Goal: Information Seeking & Learning: Learn about a topic

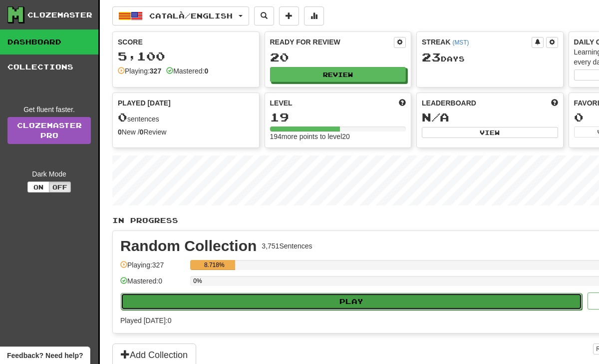
click at [238, 301] on button "Play" at bounding box center [352, 301] width 462 height 17
select select "**"
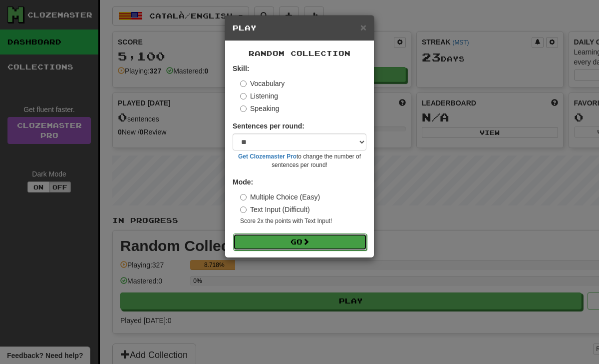
click at [286, 242] on button "Go" at bounding box center [300, 241] width 134 height 17
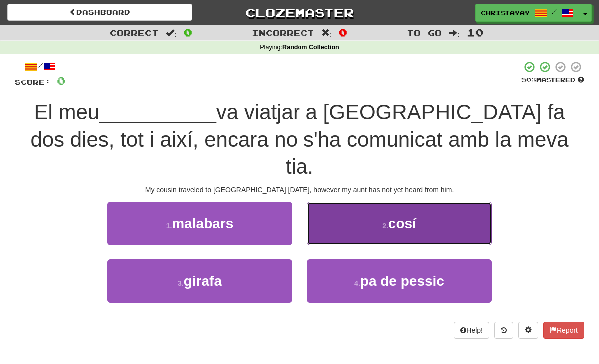
click at [351, 209] on button "2 . cosí" at bounding box center [399, 223] width 185 height 43
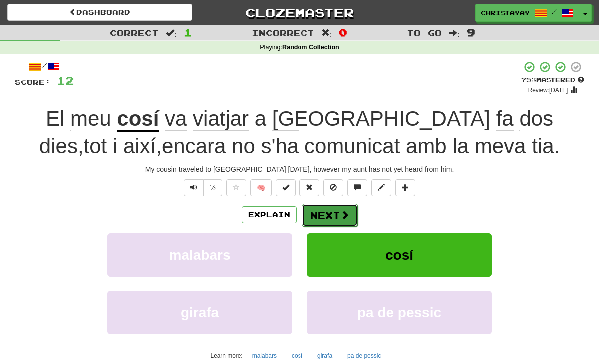
click at [346, 210] on span at bounding box center [345, 214] width 9 height 9
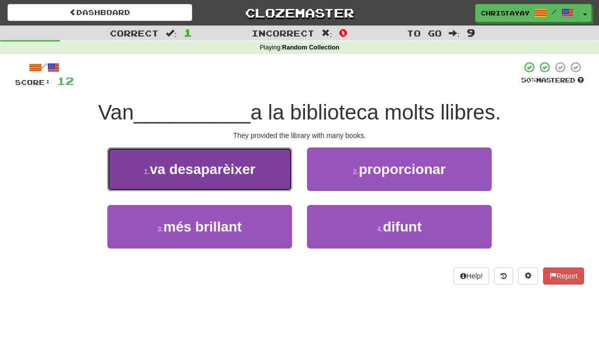
click at [261, 159] on button "1 . va desaparèixer" at bounding box center [199, 168] width 185 height 43
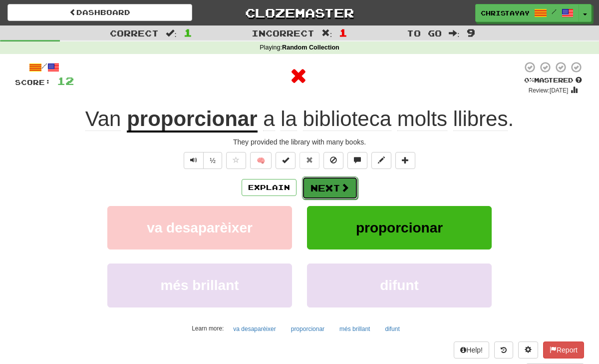
click at [330, 184] on button "Next" at bounding box center [330, 187] width 56 height 23
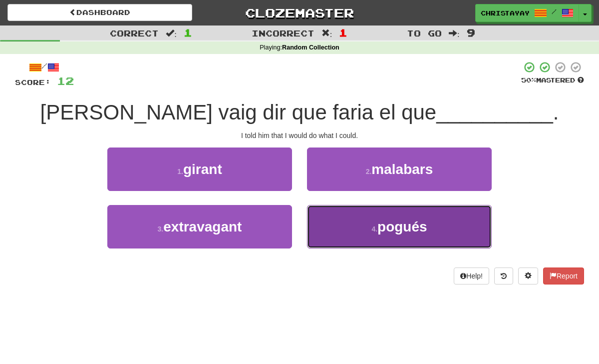
click at [319, 224] on button "4 . pogués" at bounding box center [399, 226] width 185 height 43
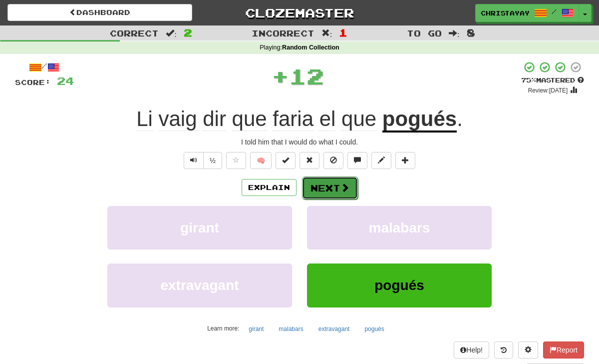
click at [329, 182] on button "Next" at bounding box center [330, 187] width 56 height 23
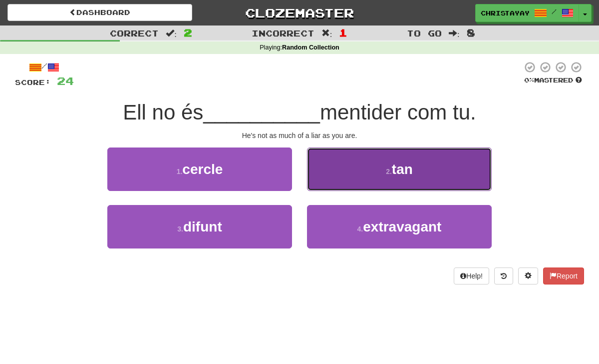
click at [330, 182] on button "2 . tan" at bounding box center [399, 168] width 185 height 43
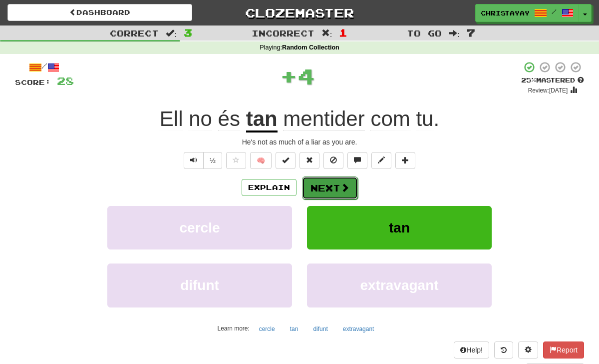
click at [330, 182] on button "Next" at bounding box center [330, 187] width 56 height 23
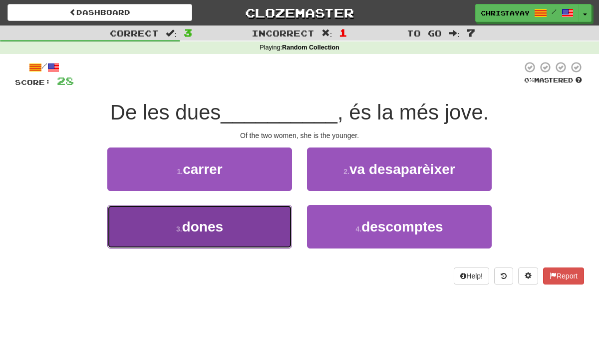
click at [269, 226] on button "3 . dones" at bounding box center [199, 226] width 185 height 43
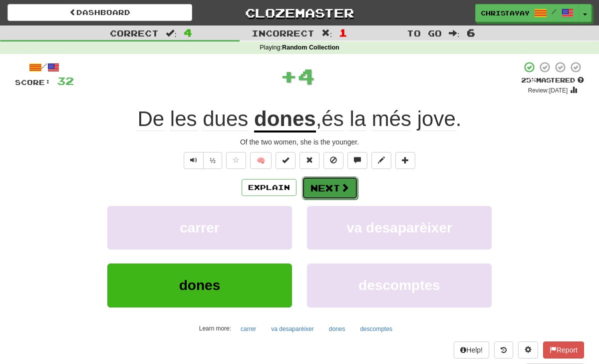
click at [335, 193] on button "Next" at bounding box center [330, 187] width 56 height 23
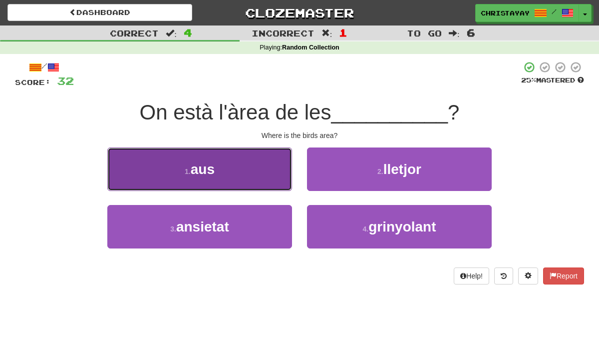
click at [265, 182] on button "1 . aus" at bounding box center [199, 168] width 185 height 43
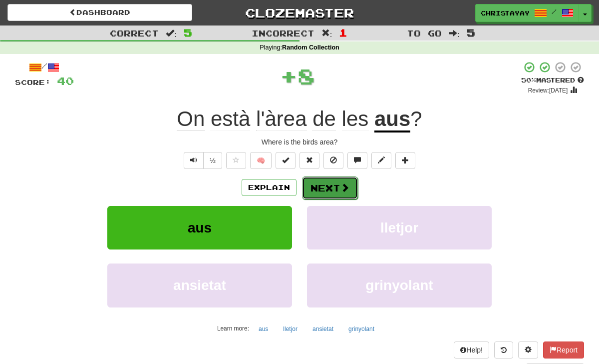
click at [319, 192] on button "Next" at bounding box center [330, 187] width 56 height 23
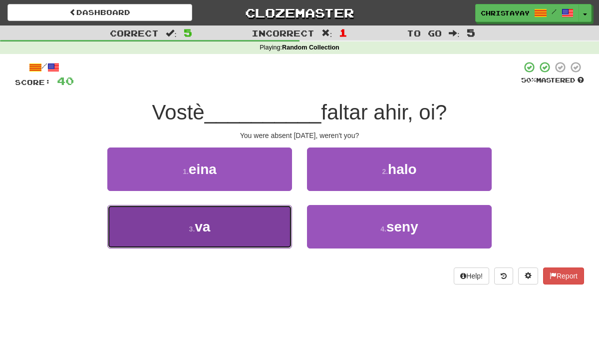
click at [271, 223] on button "3 . va" at bounding box center [199, 226] width 185 height 43
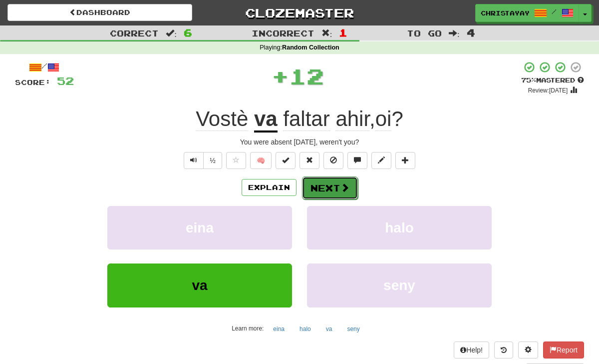
click at [314, 198] on button "Next" at bounding box center [330, 187] width 56 height 23
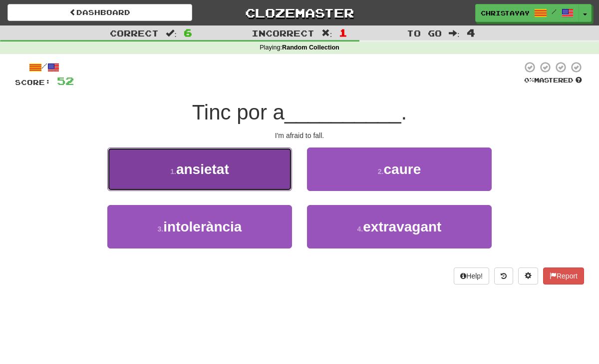
click at [279, 186] on button "1 . ansietat" at bounding box center [199, 168] width 185 height 43
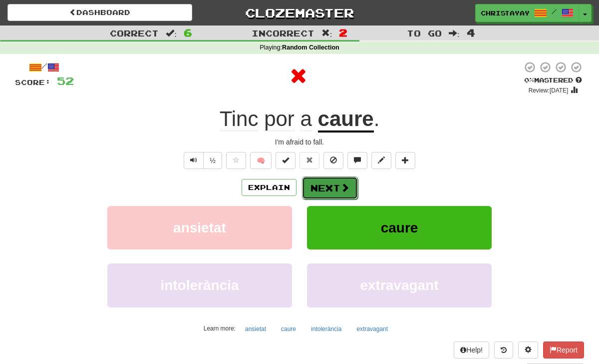
click at [306, 186] on button "Next" at bounding box center [330, 187] width 56 height 23
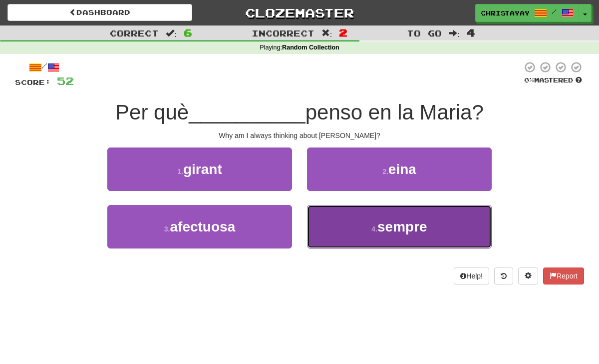
click at [320, 215] on button "4 . sempre" at bounding box center [399, 226] width 185 height 43
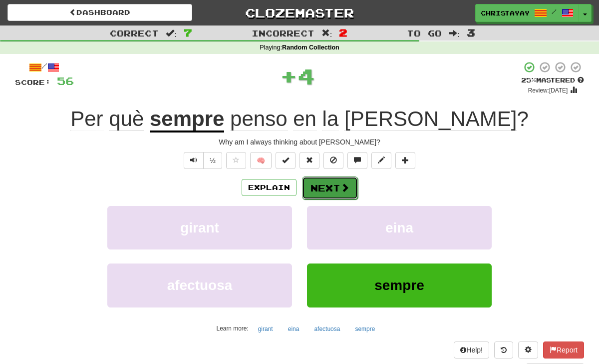
click at [316, 188] on button "Next" at bounding box center [330, 187] width 56 height 23
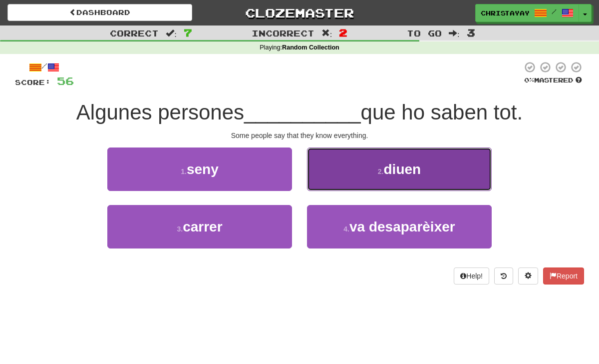
click at [316, 188] on button "2 . diuen" at bounding box center [399, 168] width 185 height 43
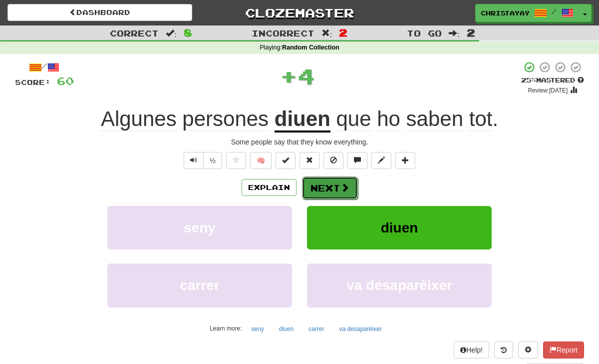
click at [317, 188] on button "Next" at bounding box center [330, 187] width 56 height 23
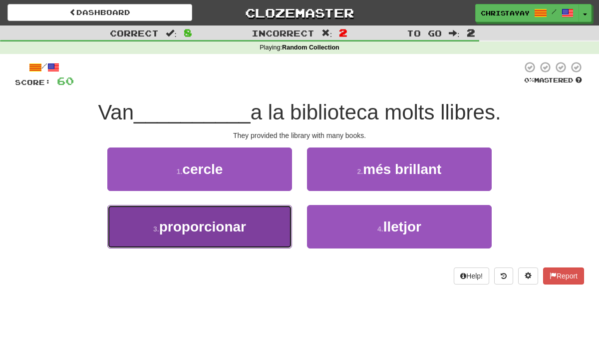
click at [290, 213] on button "3 . proporcionar" at bounding box center [199, 226] width 185 height 43
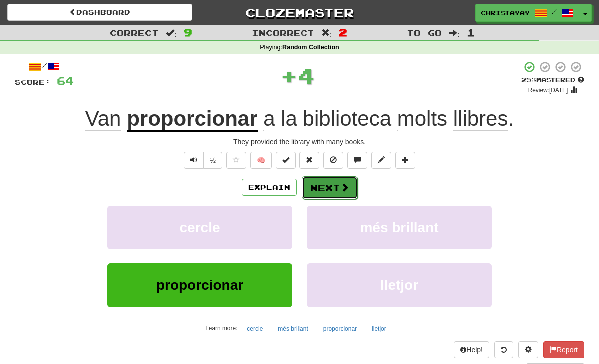
click at [330, 187] on button "Next" at bounding box center [330, 187] width 56 height 23
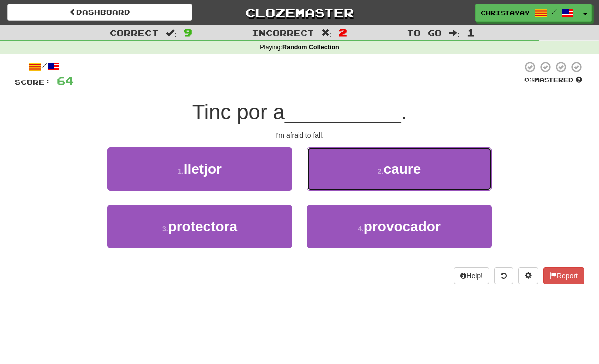
click at [330, 187] on button "2 . caure" at bounding box center [399, 168] width 185 height 43
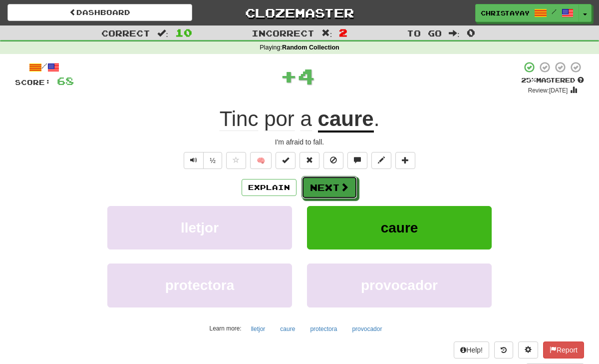
click at [330, 187] on button "Next" at bounding box center [330, 187] width 56 height 23
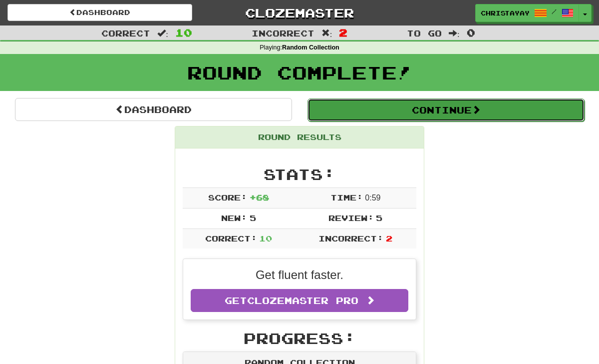
click at [350, 118] on button "Continue" at bounding box center [446, 109] width 277 height 23
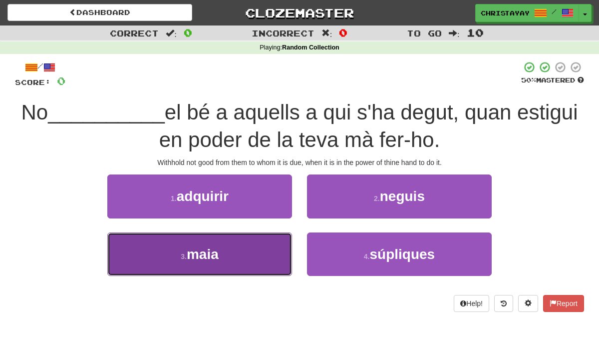
click at [271, 241] on button "3 . maia" at bounding box center [199, 253] width 185 height 43
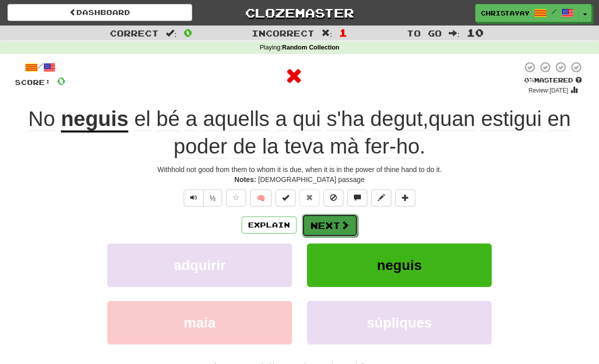
click at [333, 216] on button "Next" at bounding box center [330, 225] width 56 height 23
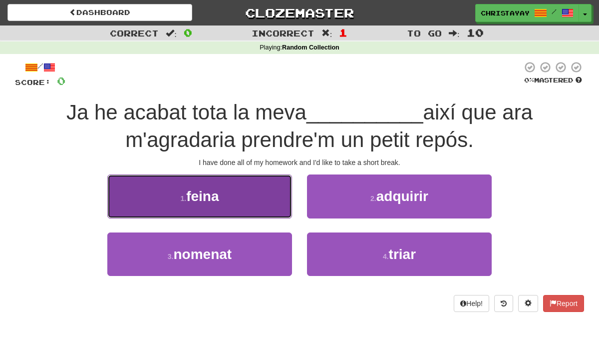
click at [278, 208] on button "1 . feina" at bounding box center [199, 195] width 185 height 43
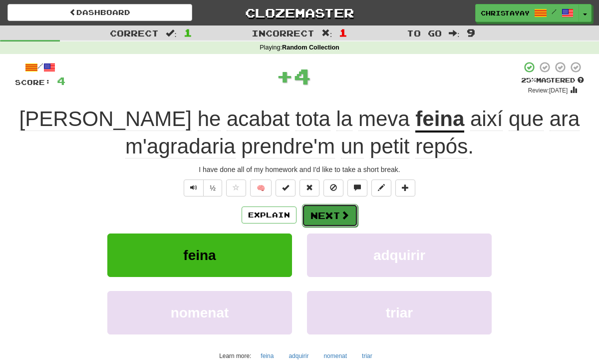
click at [312, 212] on button "Next" at bounding box center [330, 215] width 56 height 23
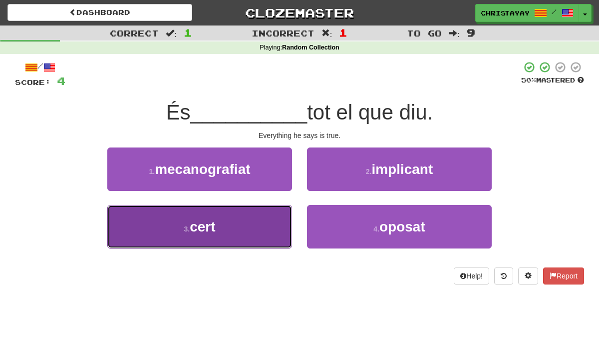
click at [287, 218] on button "3 . cert" at bounding box center [199, 226] width 185 height 43
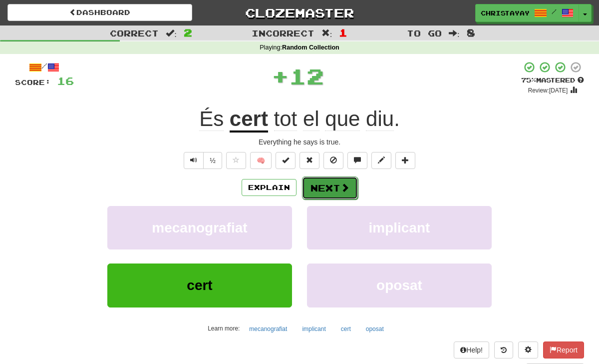
click at [320, 197] on button "Next" at bounding box center [330, 187] width 56 height 23
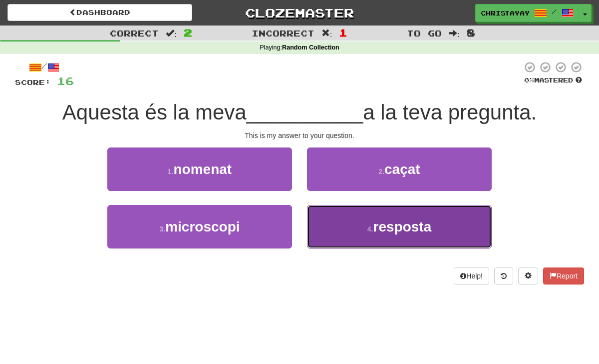
click at [349, 212] on button "4 . resposta" at bounding box center [399, 226] width 185 height 43
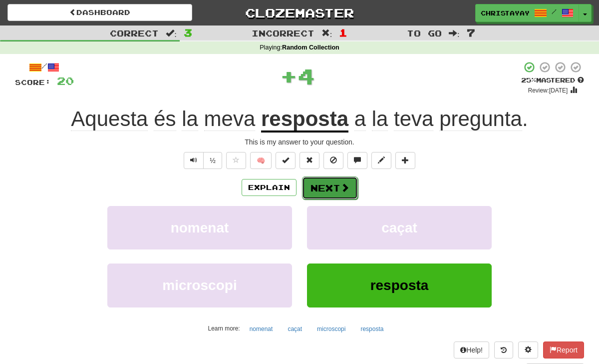
click at [329, 179] on button "Next" at bounding box center [330, 187] width 56 height 23
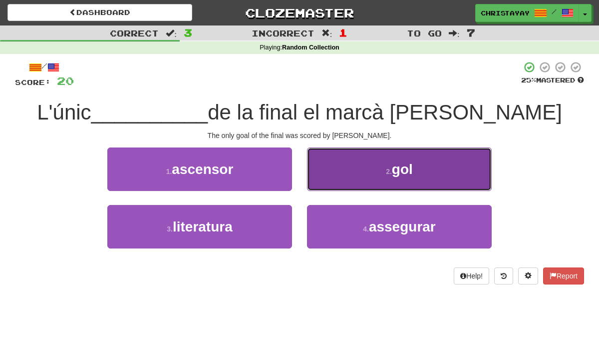
click at [329, 179] on button "2 . gol" at bounding box center [399, 168] width 185 height 43
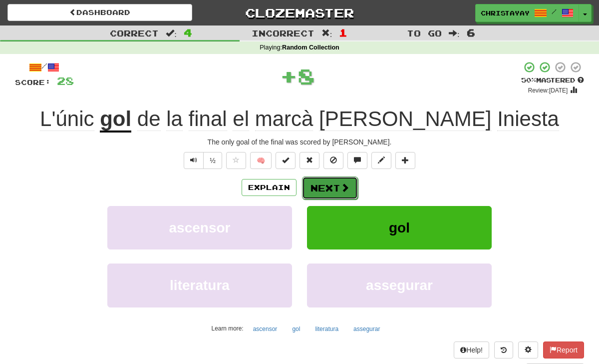
click at [329, 180] on button "Next" at bounding box center [330, 187] width 56 height 23
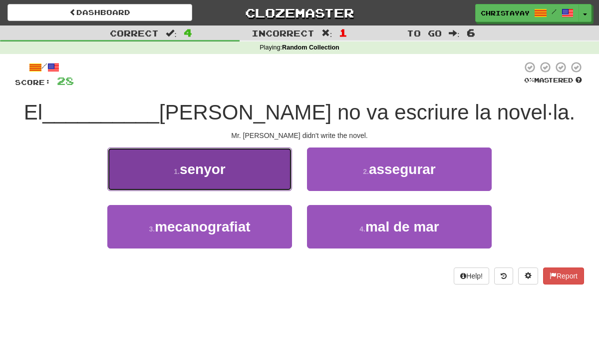
click at [270, 178] on button "1 . senyor" at bounding box center [199, 168] width 185 height 43
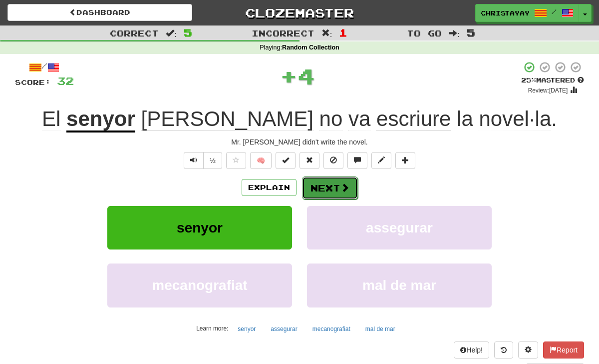
click at [351, 185] on button "Next" at bounding box center [330, 187] width 56 height 23
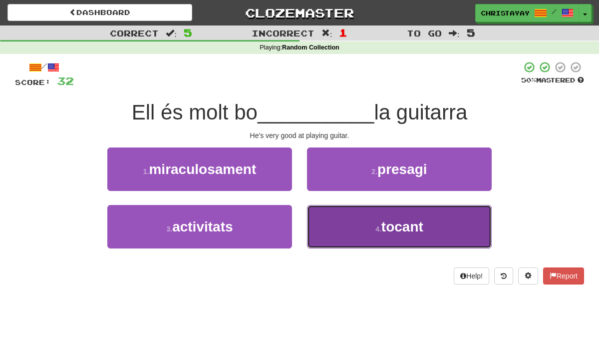
click at [340, 209] on button "4 . tocant" at bounding box center [399, 226] width 185 height 43
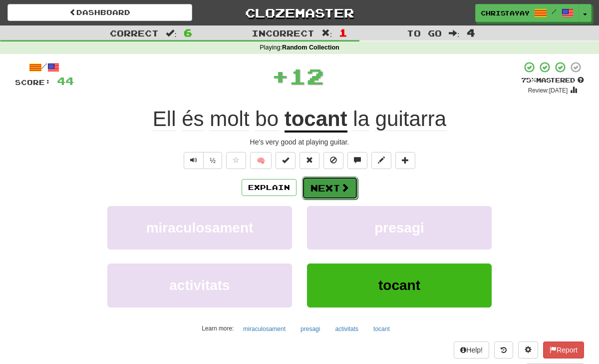
click at [326, 186] on button "Next" at bounding box center [330, 187] width 56 height 23
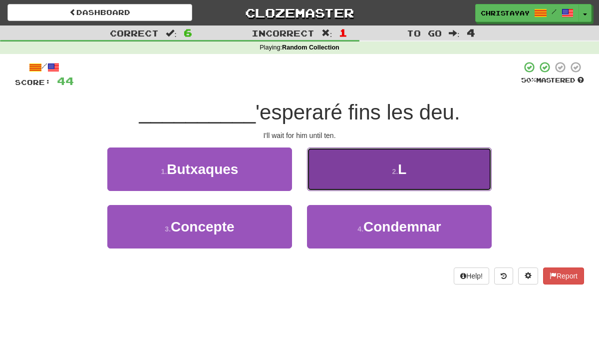
click at [332, 185] on button "2 . L" at bounding box center [399, 168] width 185 height 43
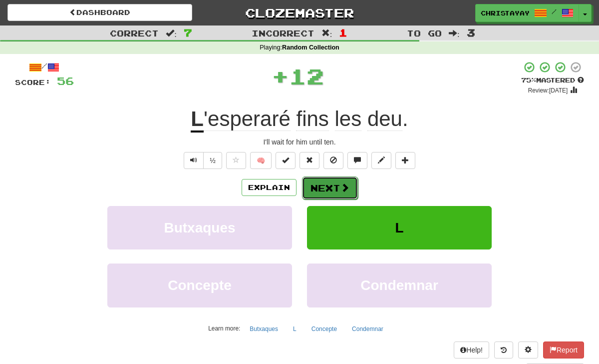
click at [332, 185] on button "Next" at bounding box center [330, 187] width 56 height 23
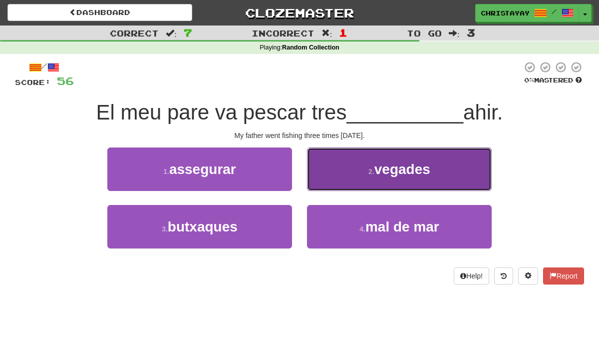
click at [319, 188] on button "2 . vegades" at bounding box center [399, 168] width 185 height 43
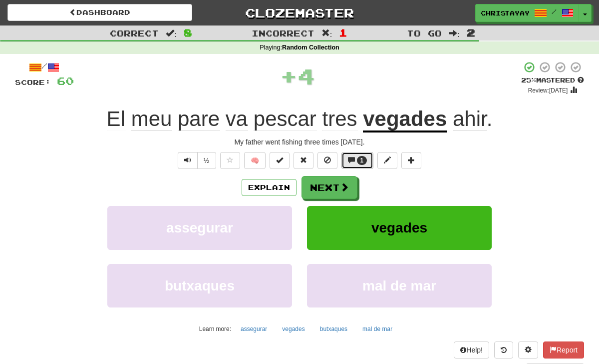
click at [357, 164] on button "1" at bounding box center [358, 160] width 32 height 17
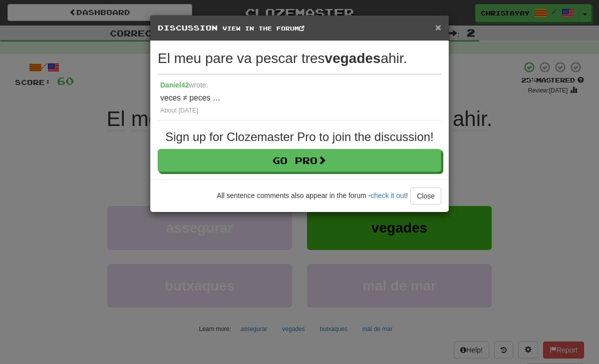
click at [440, 30] on span "×" at bounding box center [439, 26] width 6 height 11
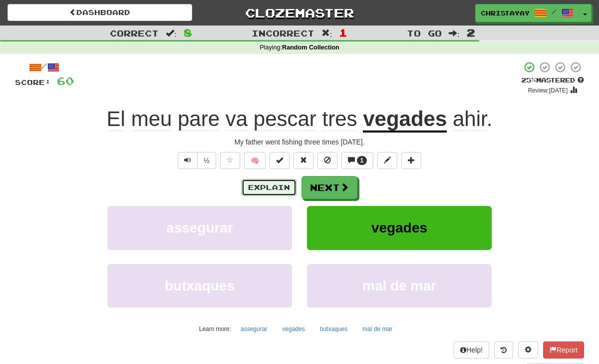
click at [260, 183] on button "Explain" at bounding box center [269, 187] width 55 height 17
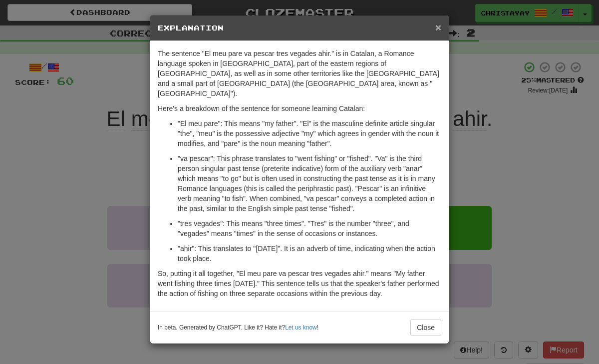
click at [440, 28] on span "×" at bounding box center [439, 26] width 6 height 11
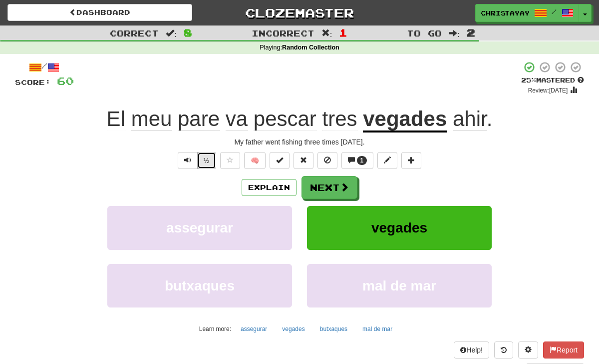
click at [199, 164] on button "½" at bounding box center [206, 160] width 19 height 17
click at [191, 163] on span "Text-to-speech controls" at bounding box center [187, 159] width 7 height 7
click at [189, 160] on span "Text-to-speech controls" at bounding box center [187, 159] width 7 height 7
click at [344, 187] on span at bounding box center [345, 187] width 9 height 9
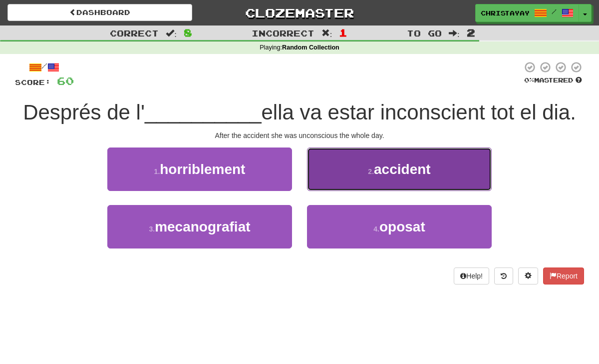
click at [339, 184] on button "2 . accident" at bounding box center [399, 168] width 185 height 43
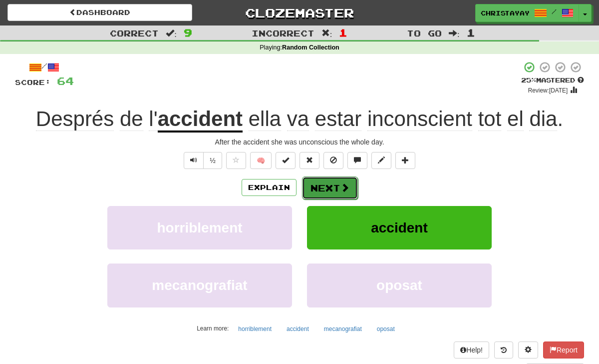
click at [337, 182] on button "Next" at bounding box center [330, 187] width 56 height 23
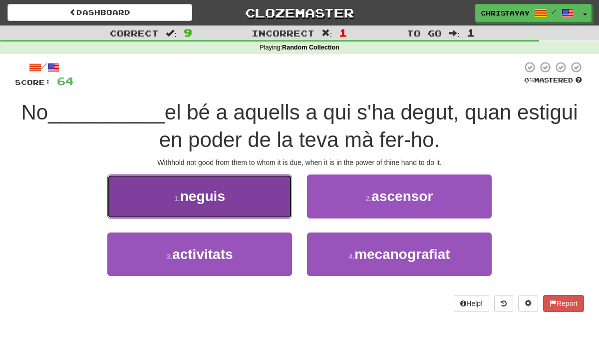
click at [274, 183] on button "1 . neguis" at bounding box center [199, 195] width 185 height 43
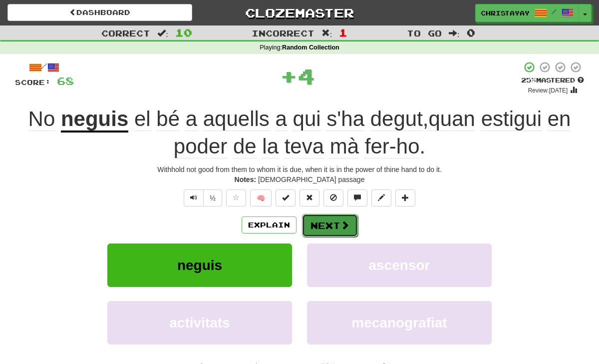
click at [326, 223] on button "Next" at bounding box center [330, 225] width 56 height 23
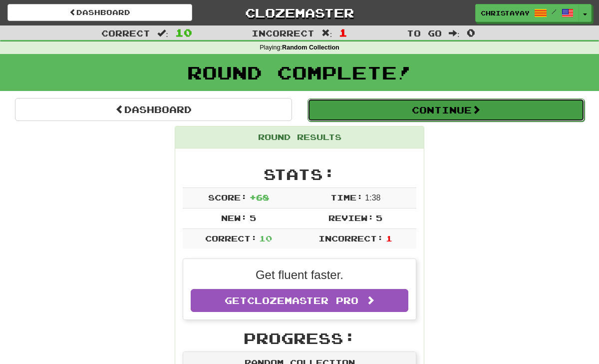
click at [330, 111] on button "Continue" at bounding box center [446, 109] width 277 height 23
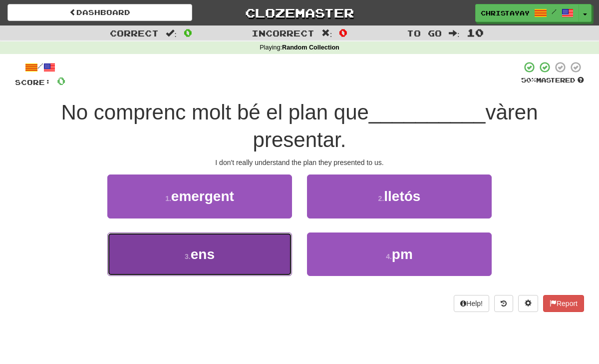
click at [267, 256] on button "3 . ens" at bounding box center [199, 253] width 185 height 43
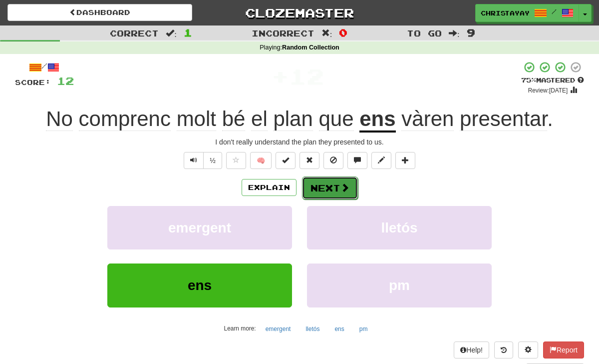
click at [328, 194] on button "Next" at bounding box center [330, 187] width 56 height 23
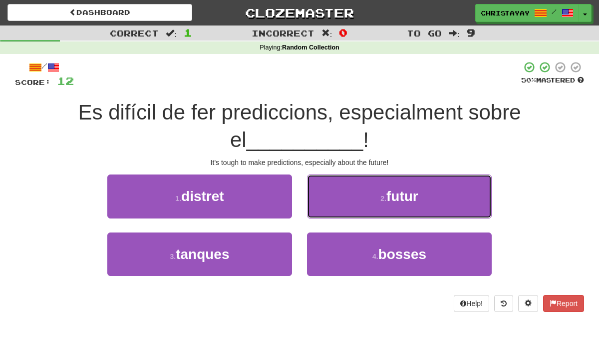
click at [328, 194] on button "2 . futur" at bounding box center [399, 195] width 185 height 43
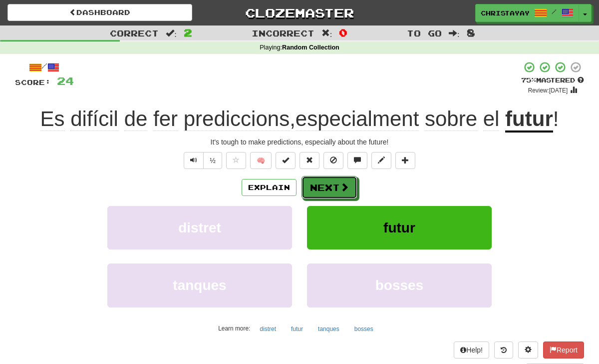
click at [328, 194] on button "Next" at bounding box center [330, 187] width 56 height 23
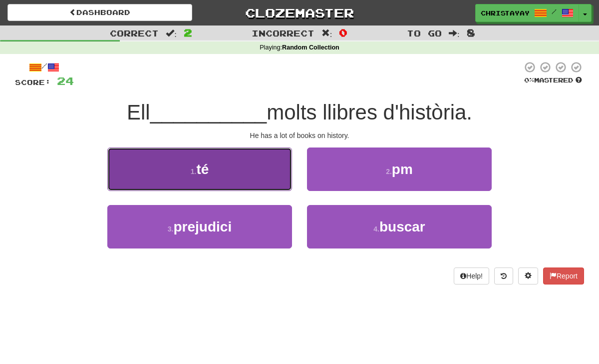
click at [277, 180] on button "1 . té" at bounding box center [199, 168] width 185 height 43
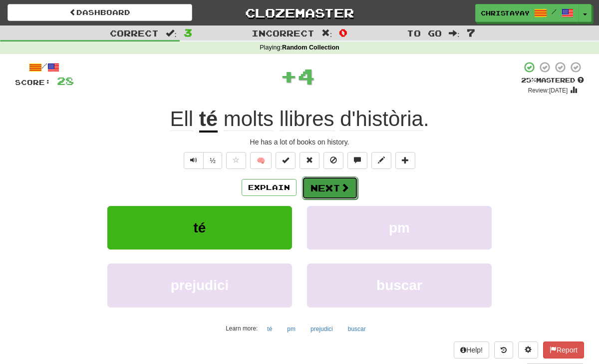
click at [318, 181] on button "Next" at bounding box center [330, 187] width 56 height 23
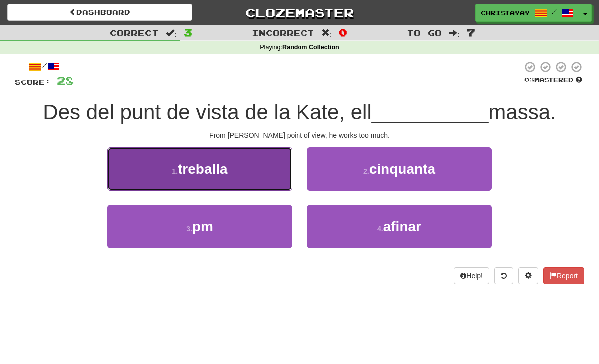
click at [251, 171] on button "1 . treballa" at bounding box center [199, 168] width 185 height 43
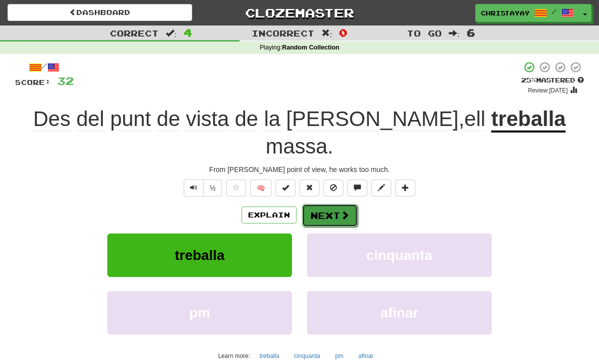
click at [324, 204] on button "Next" at bounding box center [330, 215] width 56 height 23
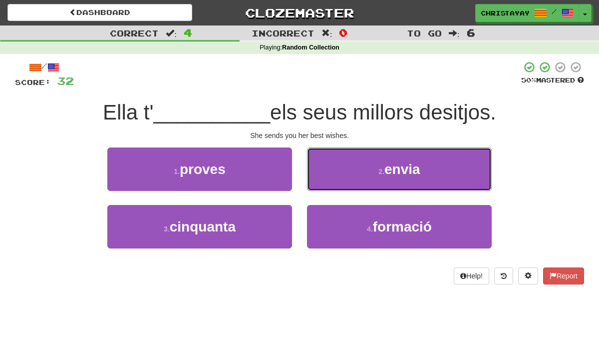
click at [324, 178] on button "2 . envia" at bounding box center [399, 168] width 185 height 43
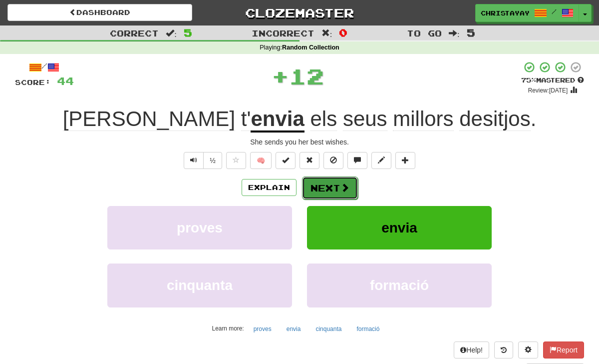
click at [325, 181] on button "Next" at bounding box center [330, 187] width 56 height 23
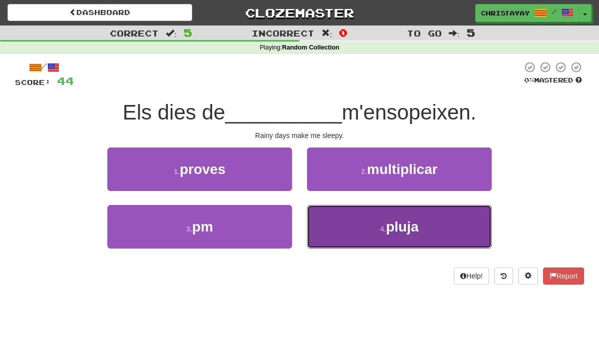
click at [333, 213] on button "4 . pluja" at bounding box center [399, 226] width 185 height 43
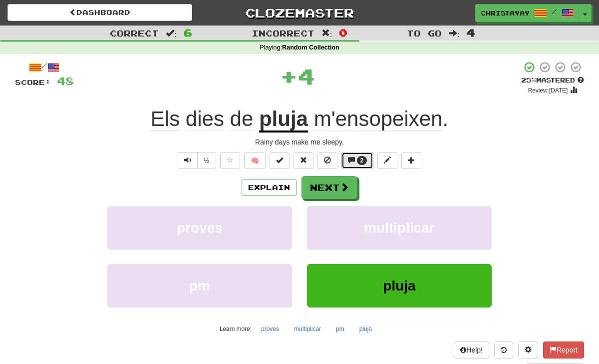
click at [348, 163] on span at bounding box center [351, 159] width 7 height 7
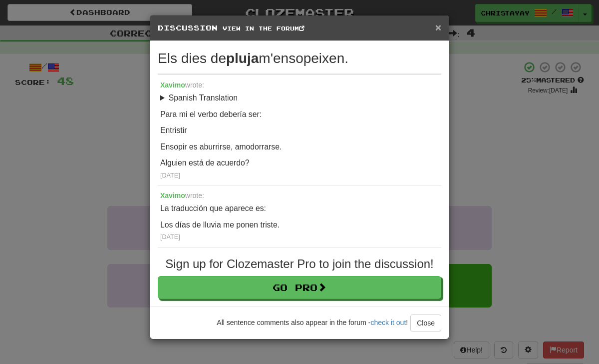
click at [440, 31] on span "×" at bounding box center [439, 26] width 6 height 11
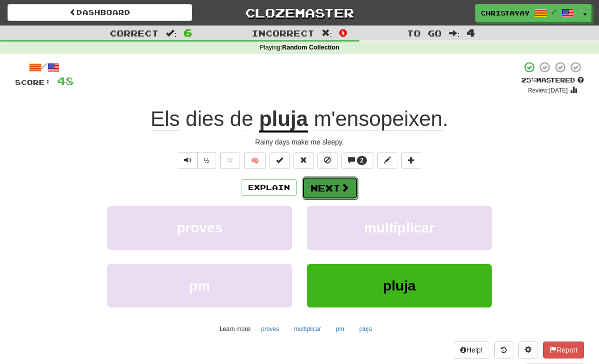
click at [354, 192] on button "Next" at bounding box center [330, 187] width 56 height 23
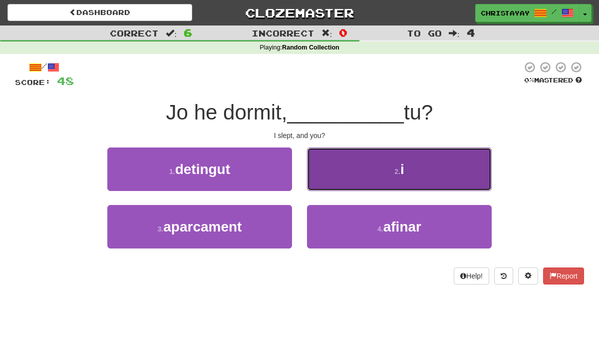
click at [337, 179] on button "2 . i" at bounding box center [399, 168] width 185 height 43
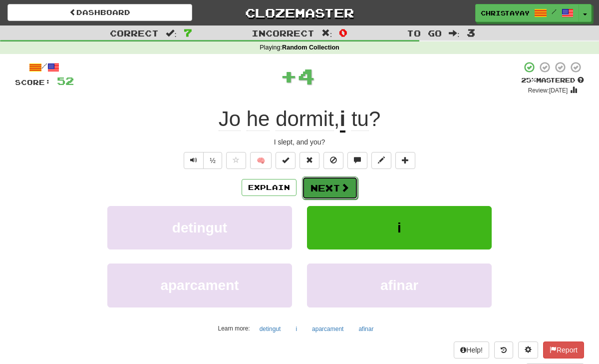
click at [336, 182] on button "Next" at bounding box center [330, 187] width 56 height 23
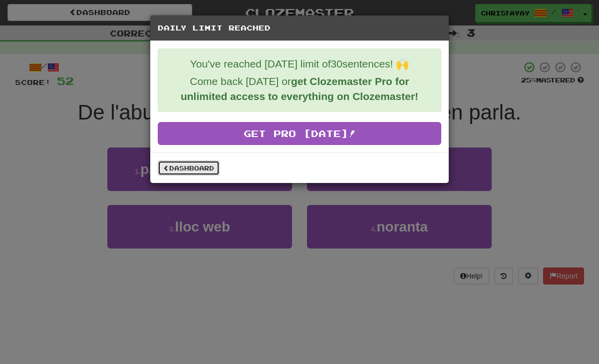
click at [197, 168] on link "Dashboard" at bounding box center [189, 167] width 62 height 15
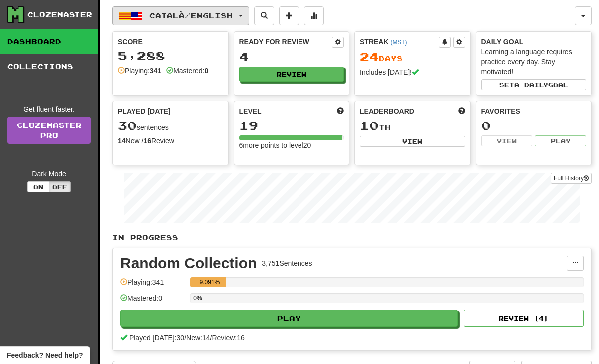
click at [131, 15] on span "button" at bounding box center [137, 16] width 12 height 12
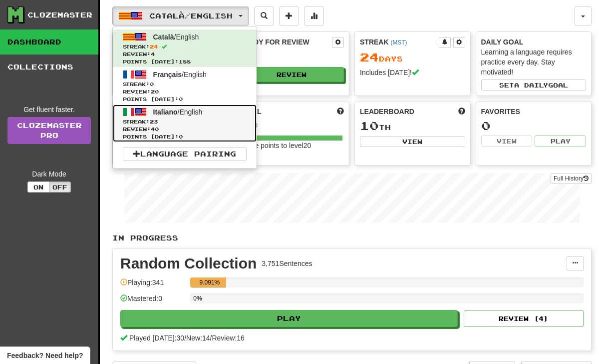
click at [161, 112] on span "Italiano" at bounding box center [165, 112] width 24 height 8
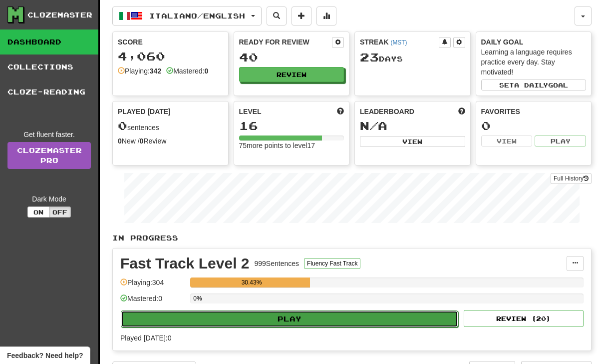
click at [204, 322] on button "Play" at bounding box center [290, 318] width 338 height 17
select select "**"
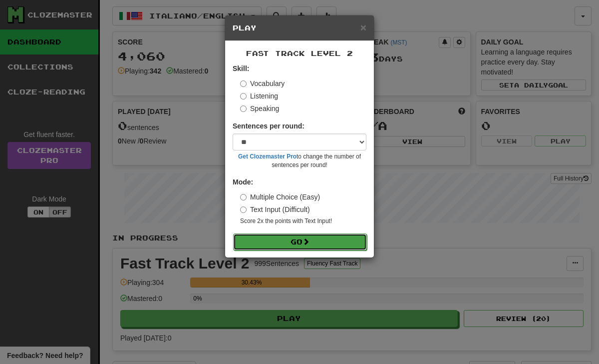
click at [269, 244] on button "Go" at bounding box center [300, 241] width 134 height 17
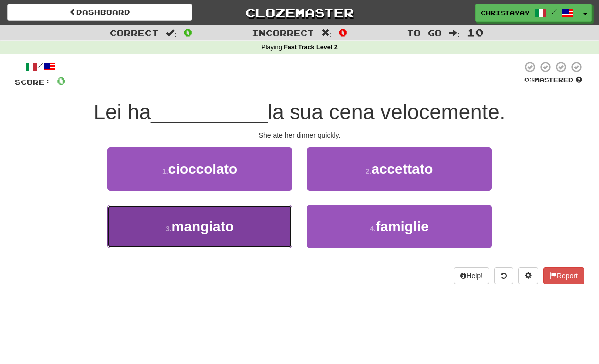
click at [269, 231] on button "3 . mangiato" at bounding box center [199, 226] width 185 height 43
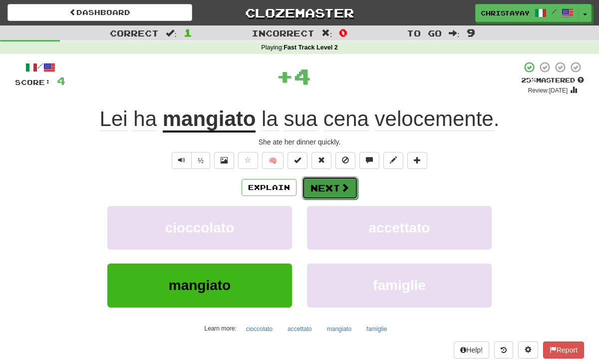
click at [308, 186] on button "Next" at bounding box center [330, 187] width 56 height 23
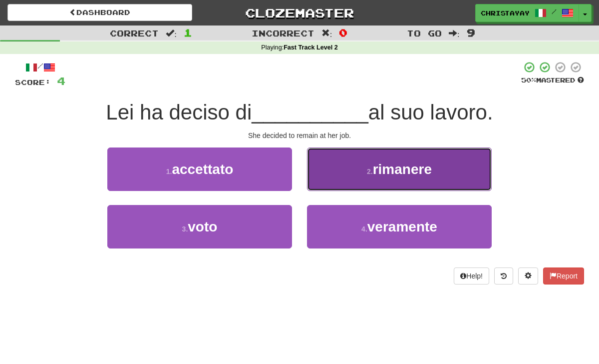
click at [318, 181] on button "2 . rimanere" at bounding box center [399, 168] width 185 height 43
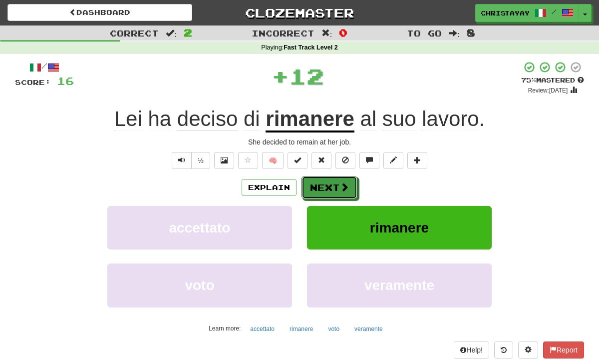
click at [318, 181] on button "Next" at bounding box center [330, 187] width 56 height 23
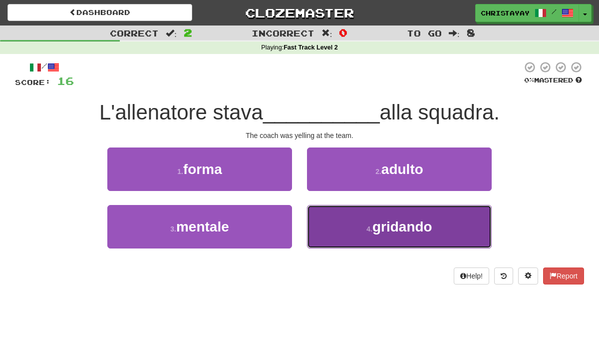
click at [336, 219] on button "4 . gridando" at bounding box center [399, 226] width 185 height 43
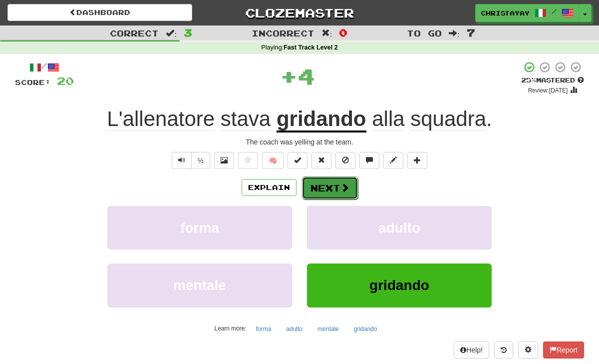
click at [341, 184] on span at bounding box center [345, 187] width 9 height 9
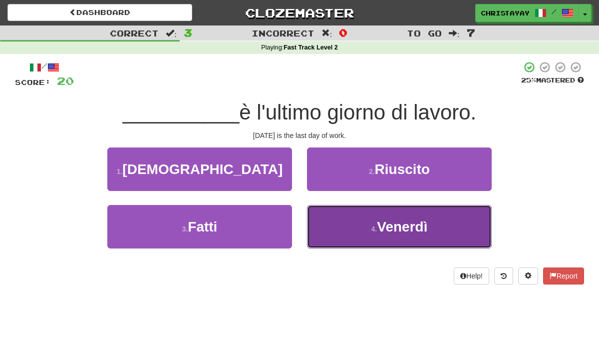
click at [359, 225] on button "4 . Venerdì" at bounding box center [399, 226] width 185 height 43
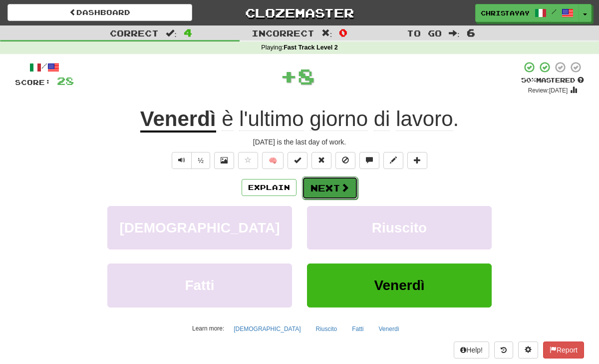
click at [343, 196] on button "Next" at bounding box center [330, 187] width 56 height 23
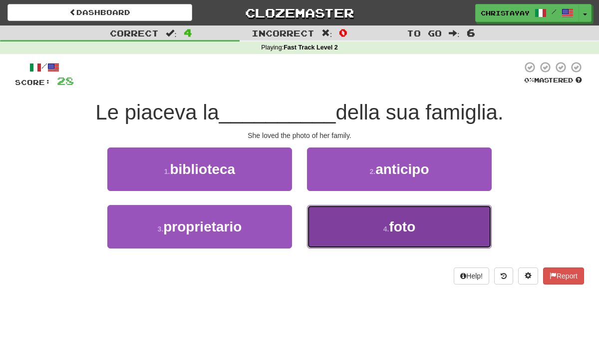
click at [338, 214] on button "4 . foto" at bounding box center [399, 226] width 185 height 43
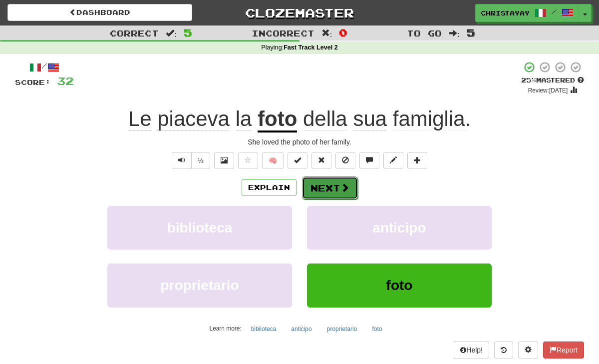
click at [332, 190] on button "Next" at bounding box center [330, 187] width 56 height 23
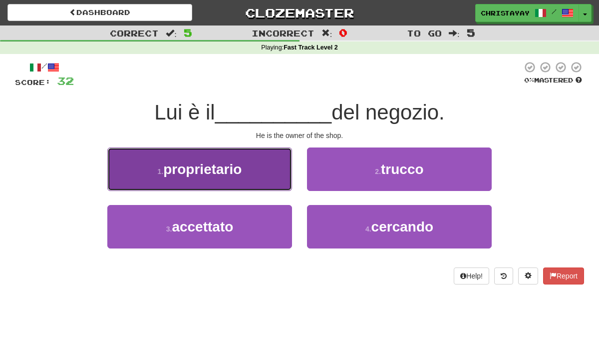
click at [260, 183] on button "1 . proprietario" at bounding box center [199, 168] width 185 height 43
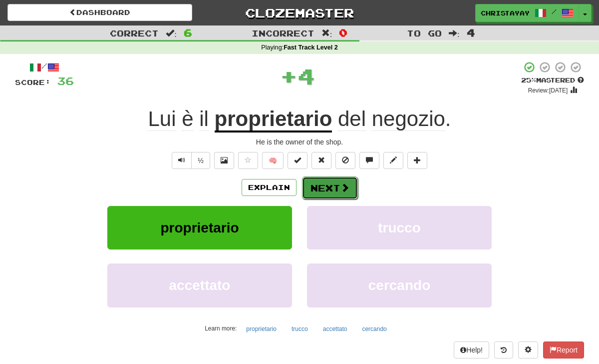
click at [323, 193] on button "Next" at bounding box center [330, 187] width 56 height 23
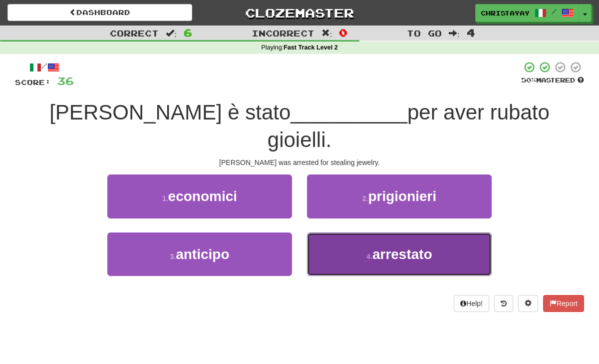
click at [328, 232] on button "4 . arrestato" at bounding box center [399, 253] width 185 height 43
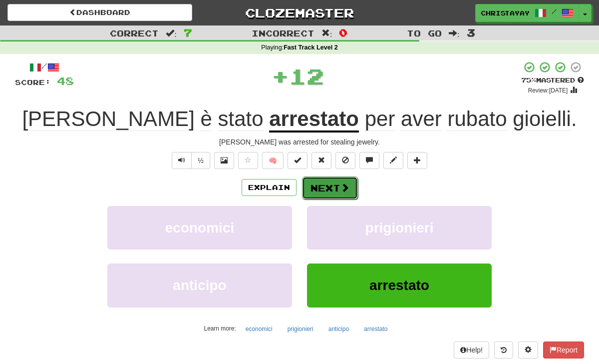
click at [327, 195] on button "Next" at bounding box center [330, 187] width 56 height 23
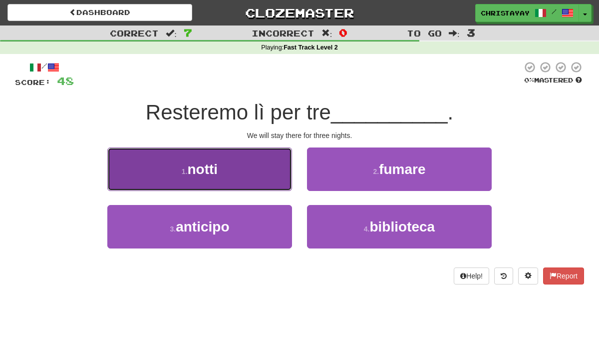
click at [277, 175] on button "1 . notti" at bounding box center [199, 168] width 185 height 43
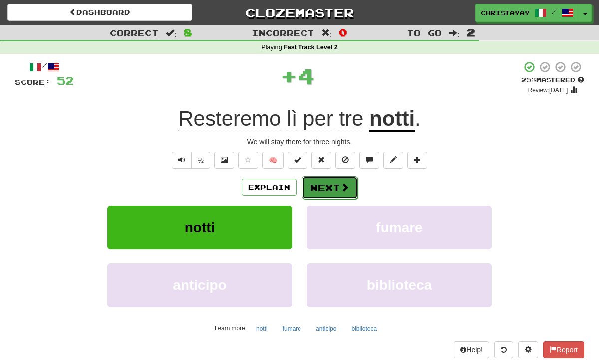
click at [327, 192] on button "Next" at bounding box center [330, 187] width 56 height 23
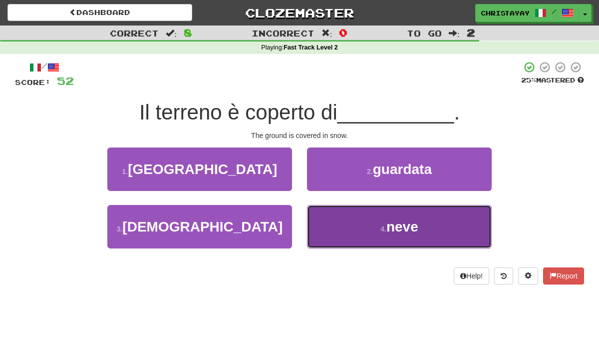
click at [324, 231] on button "4 . neve" at bounding box center [399, 226] width 185 height 43
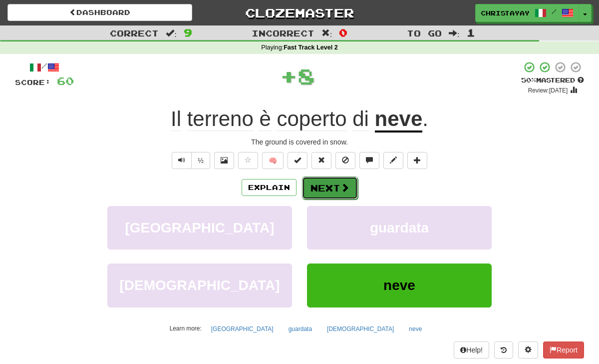
click at [310, 183] on button "Next" at bounding box center [330, 187] width 56 height 23
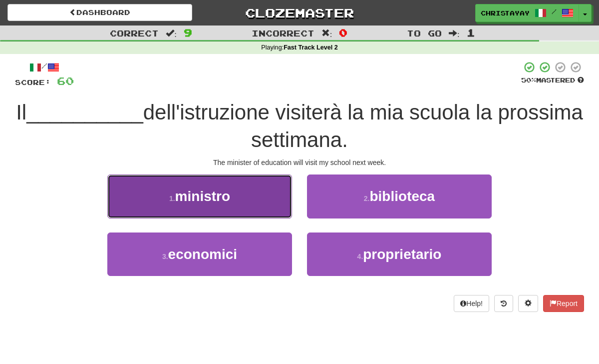
click at [277, 192] on button "1 . ministro" at bounding box center [199, 195] width 185 height 43
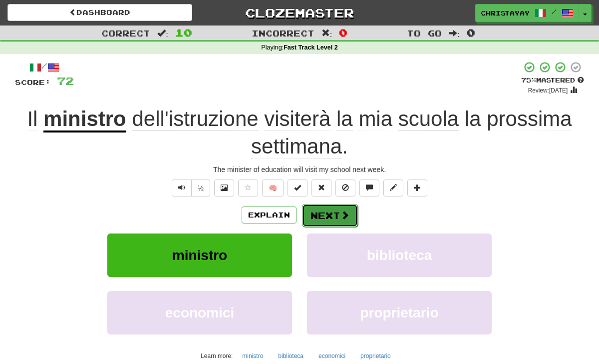
click at [314, 221] on button "Next" at bounding box center [330, 215] width 56 height 23
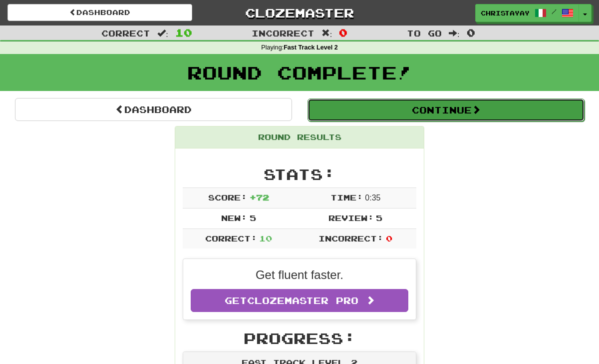
click at [334, 103] on button "Continue" at bounding box center [446, 109] width 277 height 23
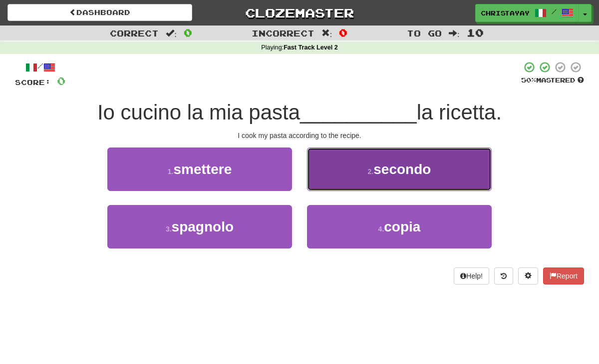
click at [315, 180] on button "2 . secondo" at bounding box center [399, 168] width 185 height 43
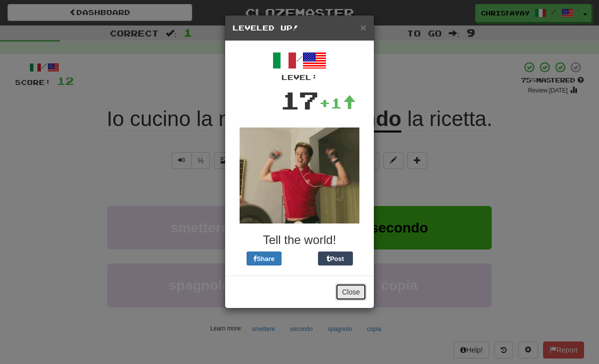
click at [349, 294] on button "Close" at bounding box center [351, 291] width 31 height 17
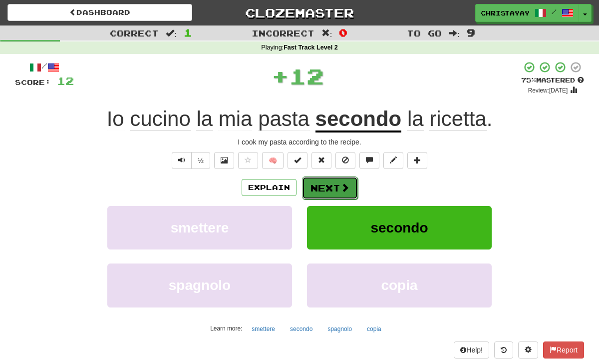
click at [330, 189] on button "Next" at bounding box center [330, 187] width 56 height 23
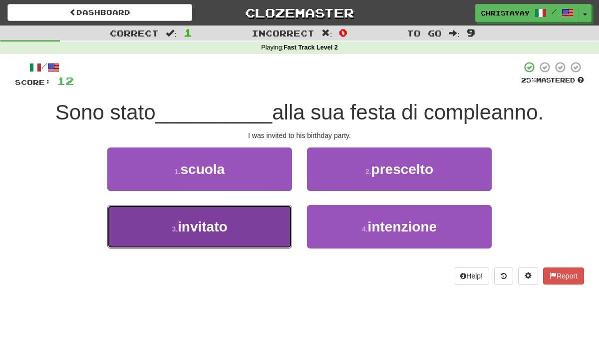
click at [272, 228] on button "3 . invitato" at bounding box center [199, 226] width 185 height 43
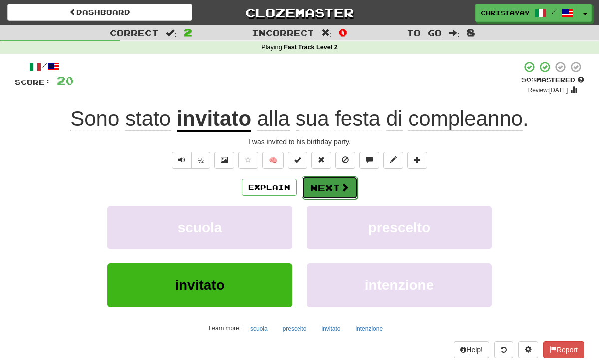
click at [330, 194] on button "Next" at bounding box center [330, 187] width 56 height 23
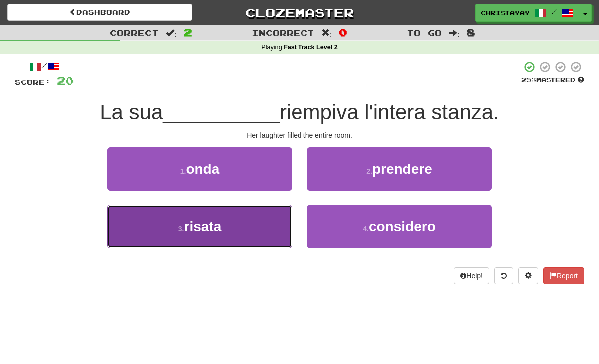
click at [271, 214] on button "3 . risata" at bounding box center [199, 226] width 185 height 43
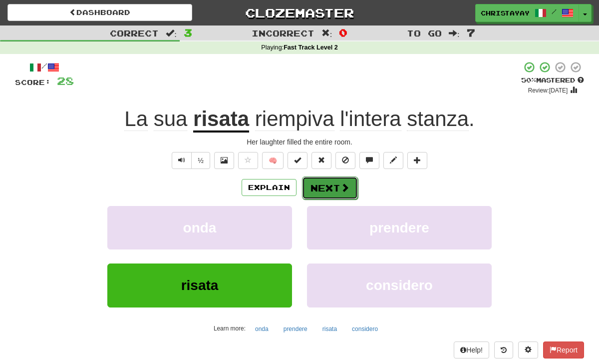
click at [354, 181] on button "Next" at bounding box center [330, 187] width 56 height 23
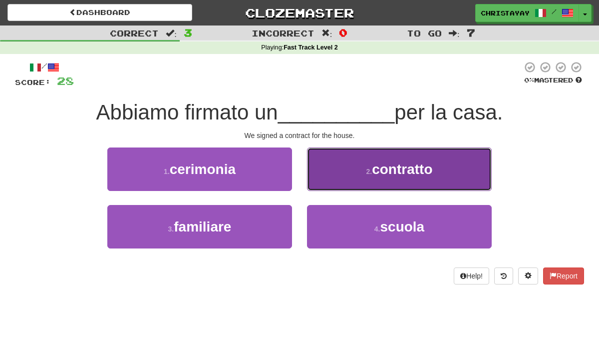
click at [360, 167] on button "2 . contratto" at bounding box center [399, 168] width 185 height 43
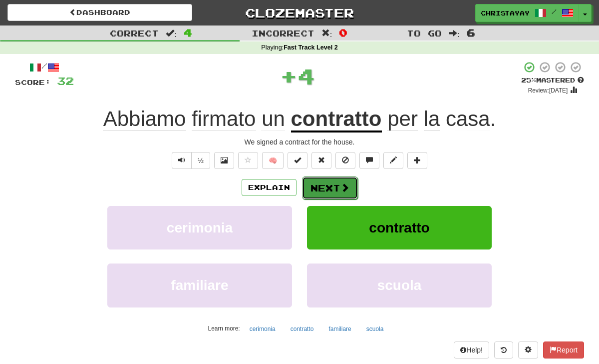
click at [334, 181] on button "Next" at bounding box center [330, 187] width 56 height 23
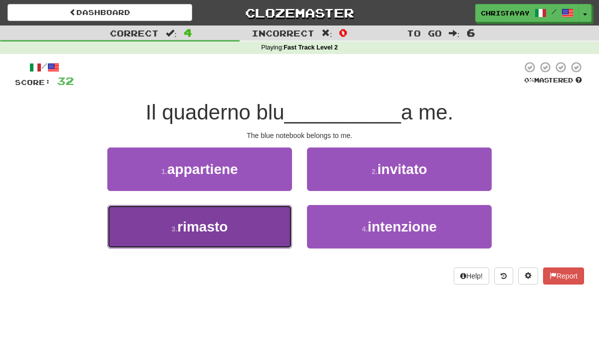
click at [281, 214] on button "3 . rimasto" at bounding box center [199, 226] width 185 height 43
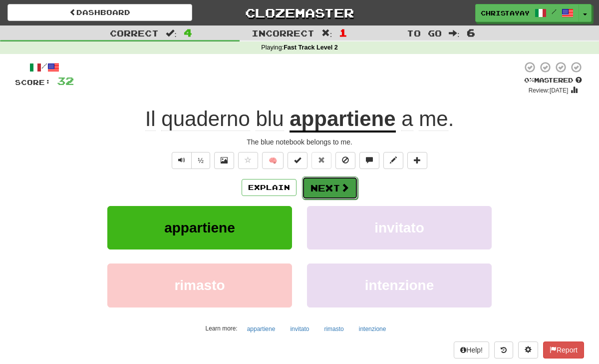
click at [345, 183] on span at bounding box center [345, 187] width 9 height 9
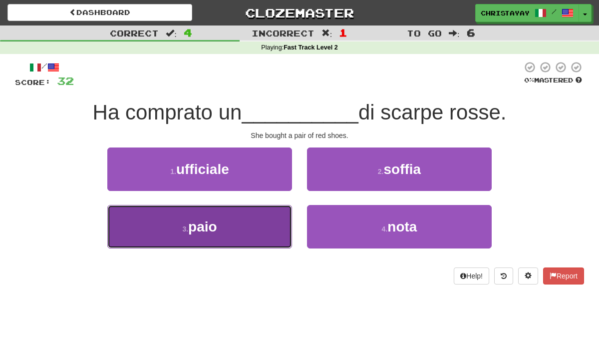
click at [273, 238] on button "3 . paio" at bounding box center [199, 226] width 185 height 43
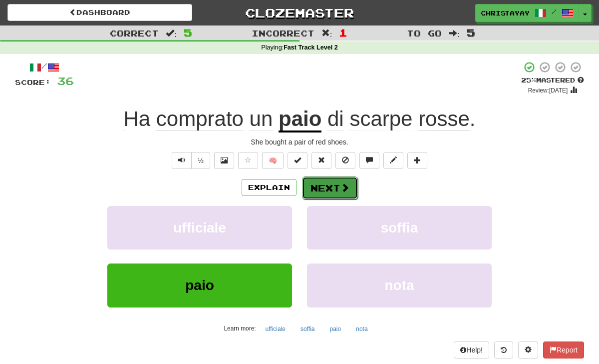
click at [329, 179] on button "Next" at bounding box center [330, 187] width 56 height 23
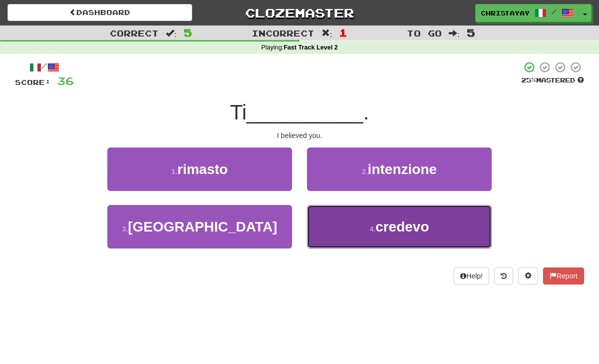
click at [339, 215] on button "4 . credevo" at bounding box center [399, 226] width 185 height 43
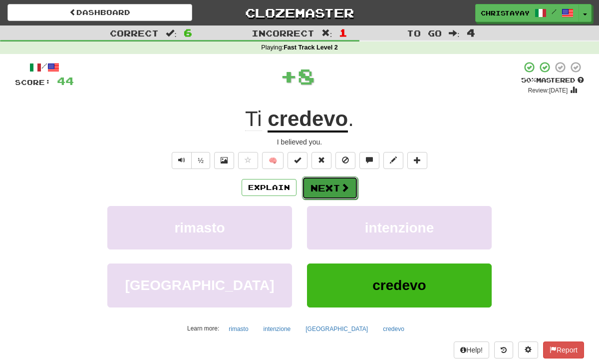
click at [319, 180] on button "Next" at bounding box center [330, 187] width 56 height 23
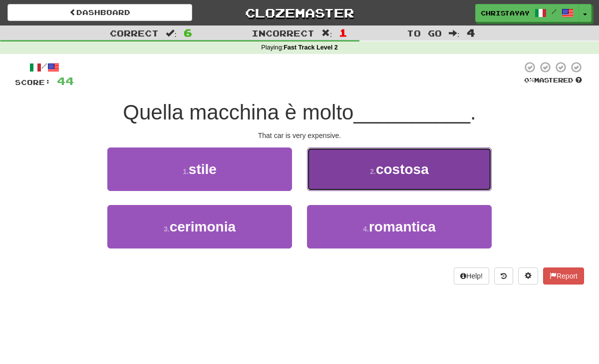
click at [337, 167] on button "2 . costosa" at bounding box center [399, 168] width 185 height 43
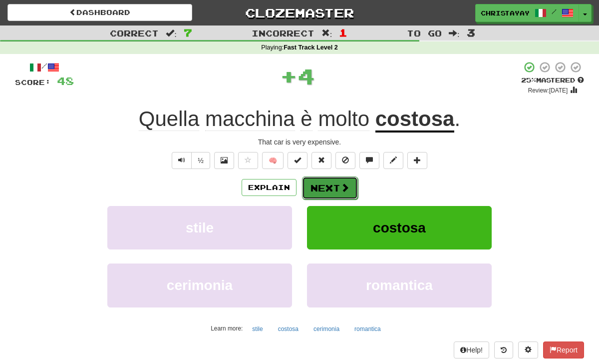
click at [330, 186] on button "Next" at bounding box center [330, 187] width 56 height 23
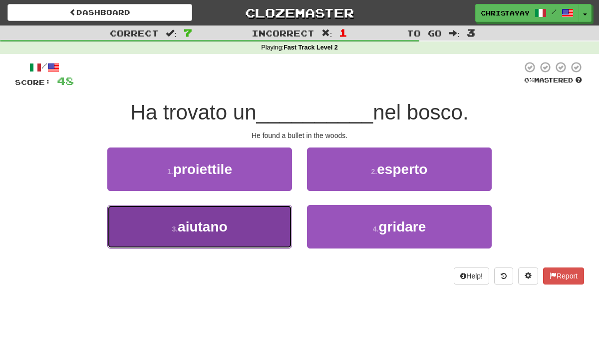
click at [280, 211] on button "3 . aiutano" at bounding box center [199, 226] width 185 height 43
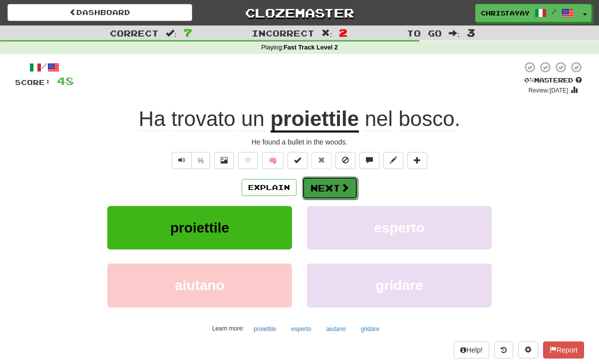
click at [307, 187] on button "Next" at bounding box center [330, 187] width 56 height 23
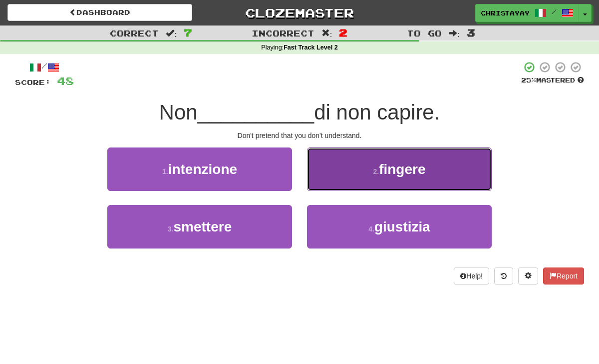
click at [335, 180] on button "2 . fingere" at bounding box center [399, 168] width 185 height 43
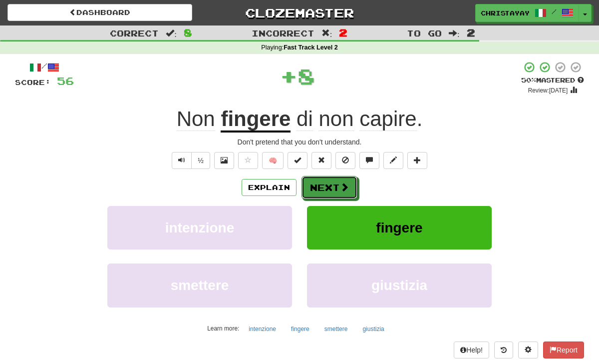
click at [335, 180] on button "Next" at bounding box center [330, 187] width 56 height 23
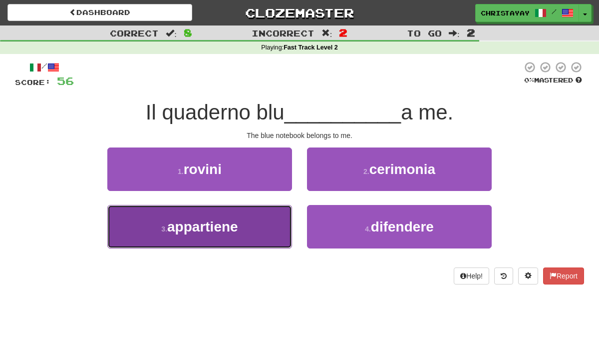
click at [264, 228] on button "3 . appartiene" at bounding box center [199, 226] width 185 height 43
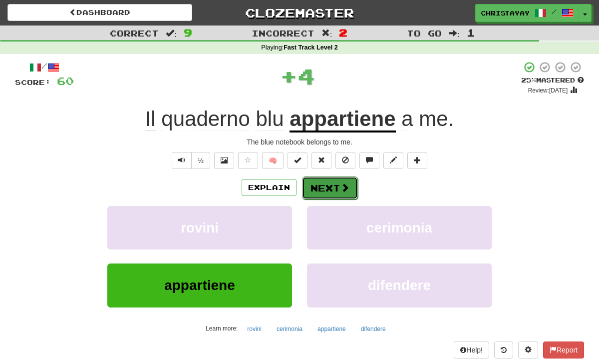
click at [315, 191] on button "Next" at bounding box center [330, 187] width 56 height 23
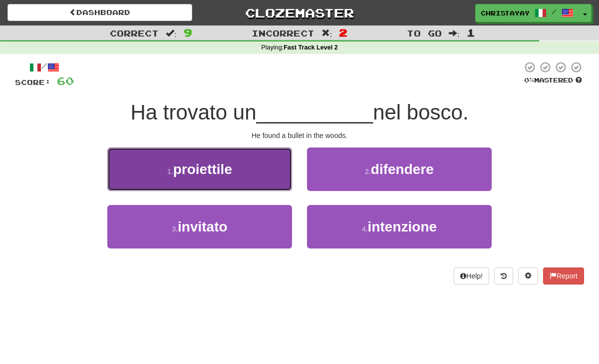
click at [268, 178] on button "1 . proiettile" at bounding box center [199, 168] width 185 height 43
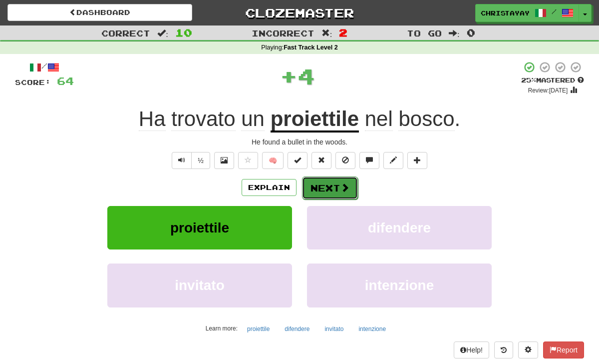
click at [328, 189] on button "Next" at bounding box center [330, 187] width 56 height 23
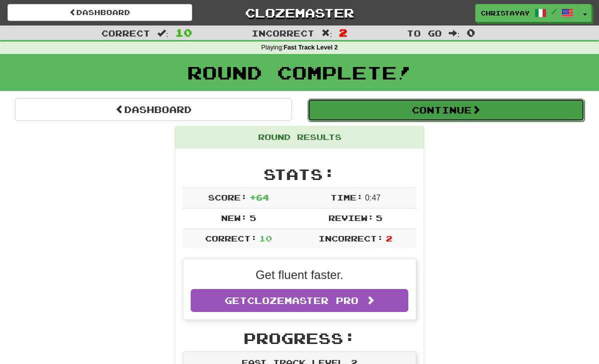
click at [348, 117] on button "Continue" at bounding box center [446, 109] width 277 height 23
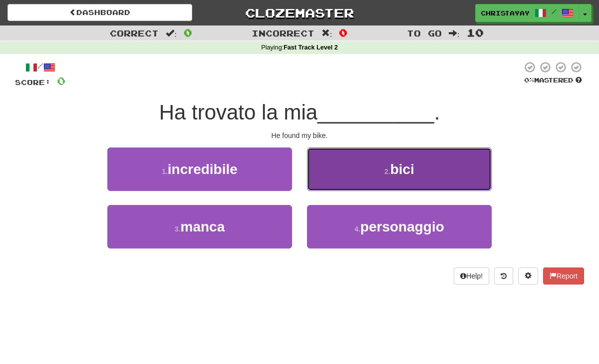
click at [327, 154] on button "2 . bici" at bounding box center [399, 168] width 185 height 43
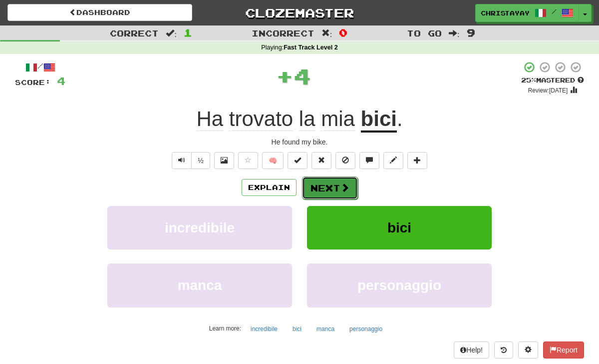
click at [326, 180] on button "Next" at bounding box center [330, 187] width 56 height 23
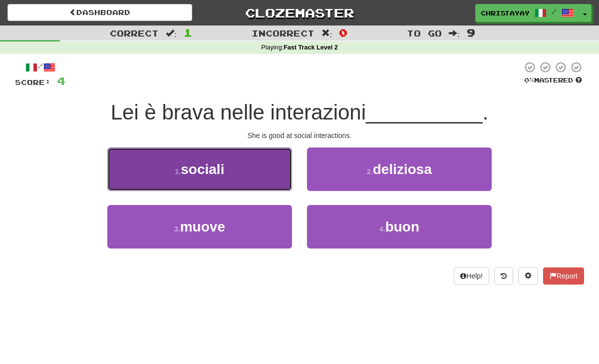
click at [263, 184] on button "1 . sociali" at bounding box center [199, 168] width 185 height 43
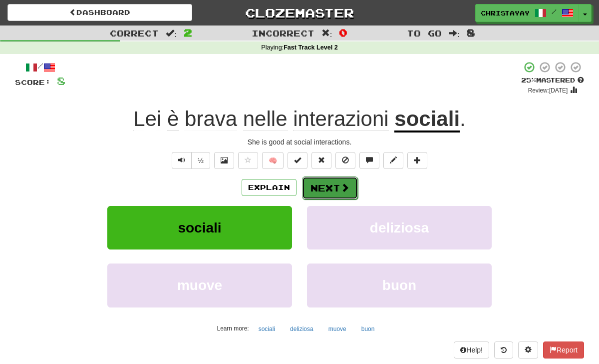
click at [319, 190] on button "Next" at bounding box center [330, 187] width 56 height 23
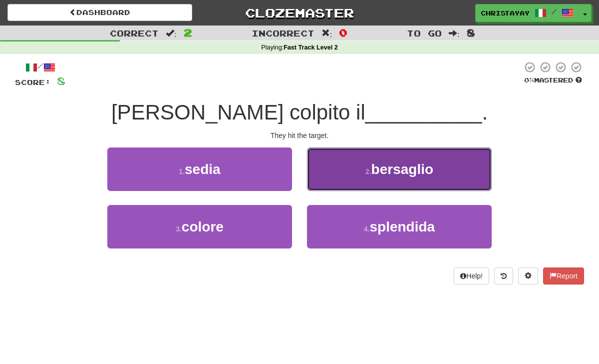
click at [317, 175] on button "2 . bersaglio" at bounding box center [399, 168] width 185 height 43
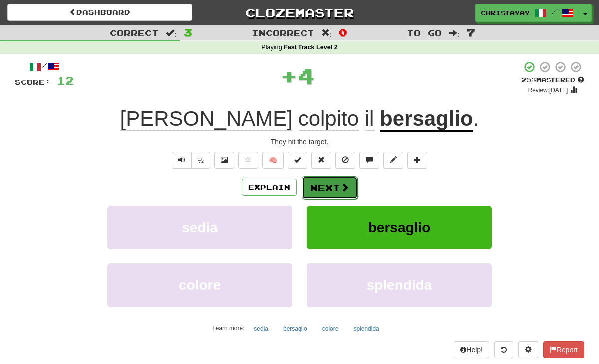
click at [317, 183] on button "Next" at bounding box center [330, 187] width 56 height 23
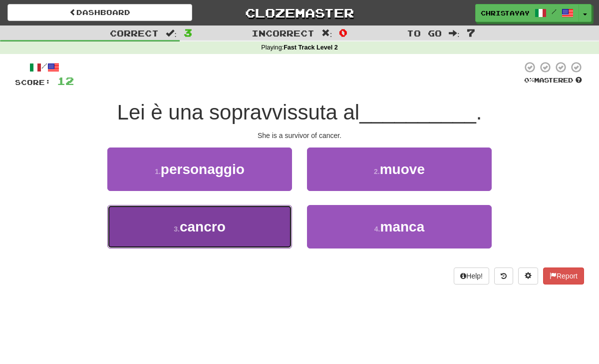
click at [268, 214] on button "3 . cancro" at bounding box center [199, 226] width 185 height 43
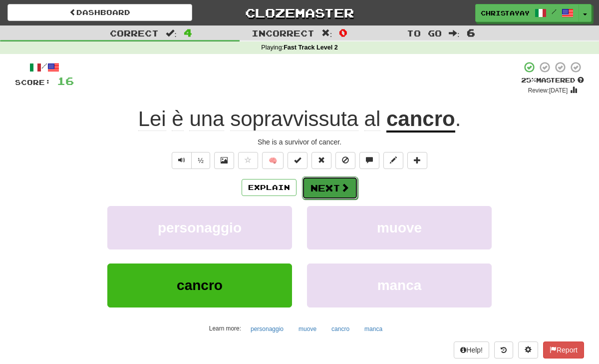
click at [315, 192] on button "Next" at bounding box center [330, 187] width 56 height 23
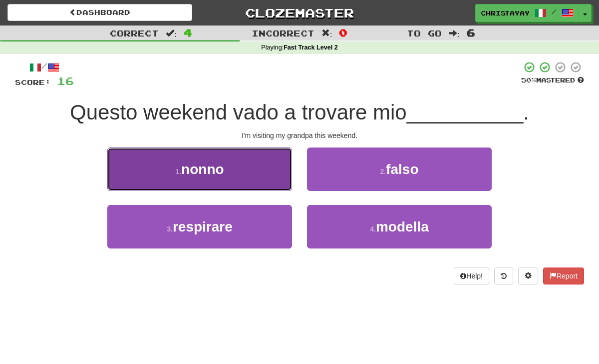
click at [270, 170] on button "1 . nonno" at bounding box center [199, 168] width 185 height 43
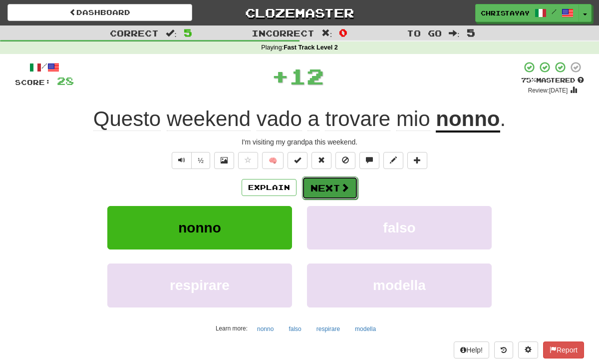
click at [319, 185] on button "Next" at bounding box center [330, 187] width 56 height 23
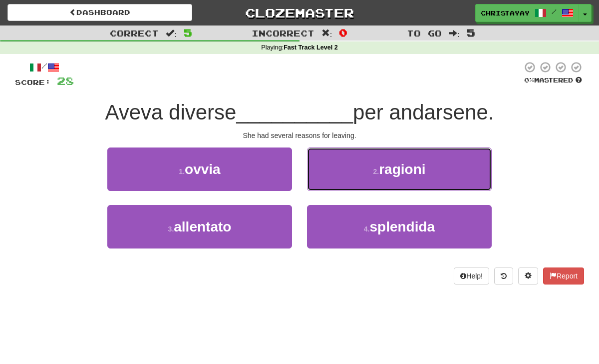
click at [319, 185] on button "2 . ragioni" at bounding box center [399, 168] width 185 height 43
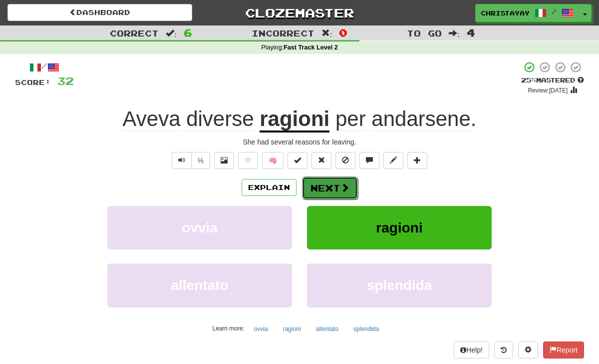
click at [319, 185] on button "Next" at bounding box center [330, 187] width 56 height 23
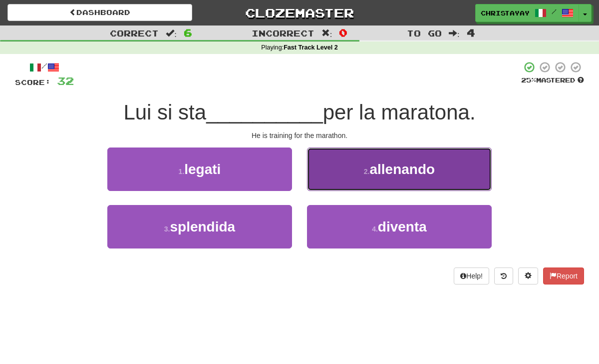
click at [319, 186] on button "2 . allenando" at bounding box center [399, 168] width 185 height 43
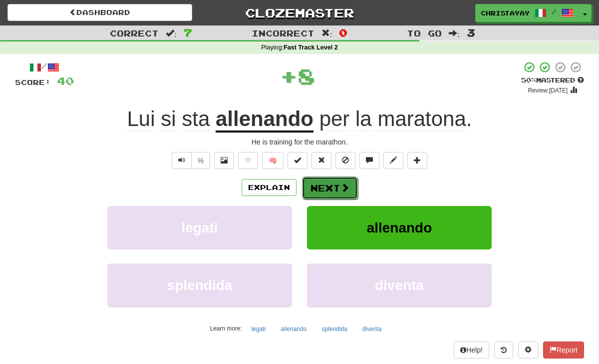
click at [319, 186] on button "Next" at bounding box center [330, 187] width 56 height 23
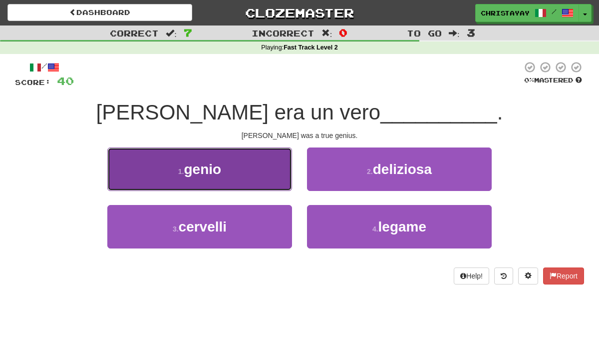
click at [286, 181] on button "1 . genio" at bounding box center [199, 168] width 185 height 43
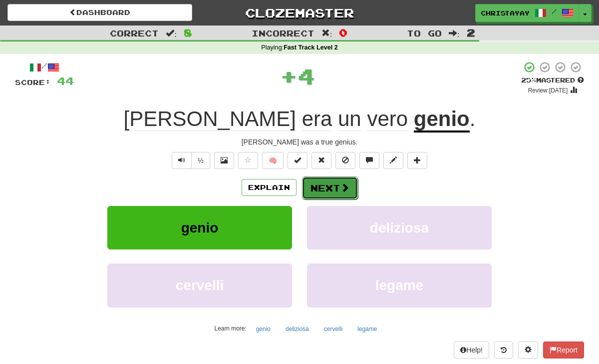
click at [320, 185] on button "Next" at bounding box center [330, 187] width 56 height 23
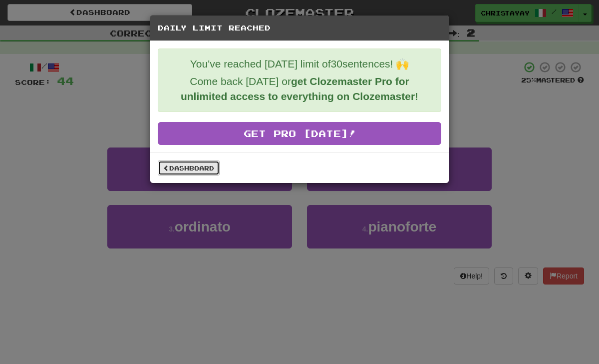
click at [213, 162] on link "Dashboard" at bounding box center [189, 167] width 62 height 15
